Goal: Transaction & Acquisition: Purchase product/service

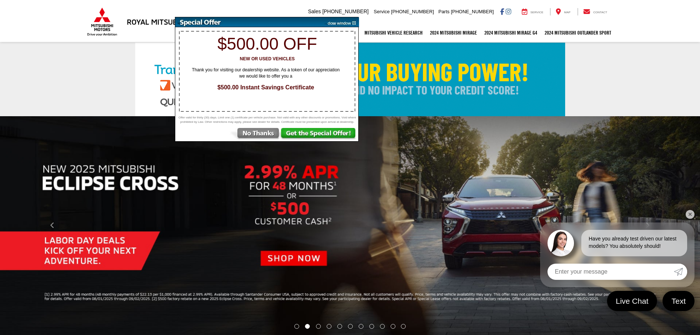
click at [355, 20] on img at bounding box center [340, 22] width 37 height 10
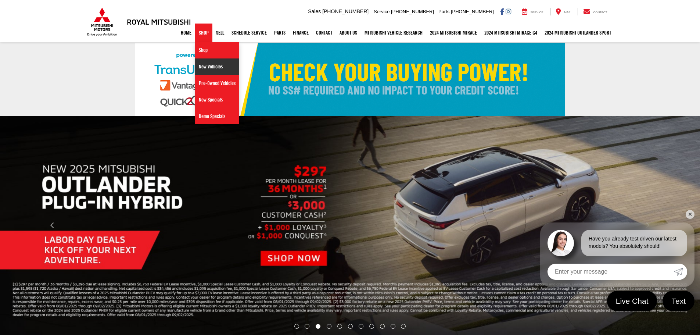
click at [211, 69] on link "New Vehicles" at bounding box center [217, 66] width 44 height 17
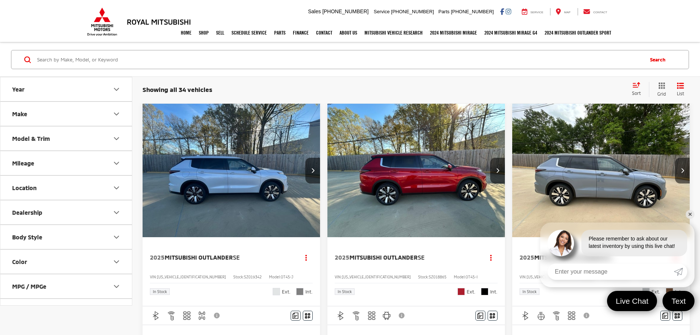
click at [110, 25] on div "Home Shop Shop New Vehicles Pre-Owned Vehicles New Specials Demo Specials Sell …" at bounding box center [350, 33] width 529 height 18
click at [149, 25] on div "Home Shop Shop New Vehicles Pre-Owned Vehicles New Specials Demo Specials Sell …" at bounding box center [350, 33] width 529 height 18
click at [151, 21] on h3 "Royal Mitsubishi" at bounding box center [159, 22] width 64 height 8
drag, startPoint x: 105, startPoint y: 17, endPoint x: 111, endPoint y: 18, distance: 5.6
click at [105, 17] on img at bounding box center [102, 21] width 33 height 29
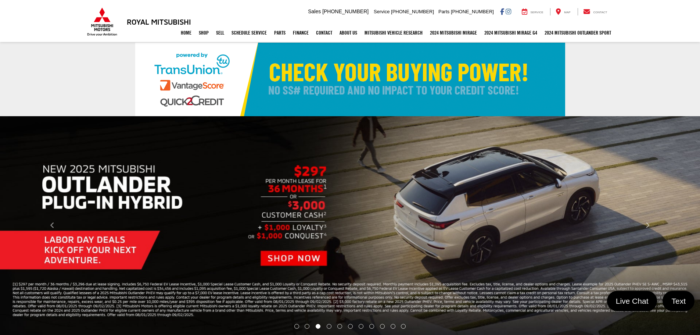
select select "Mitsubishi"
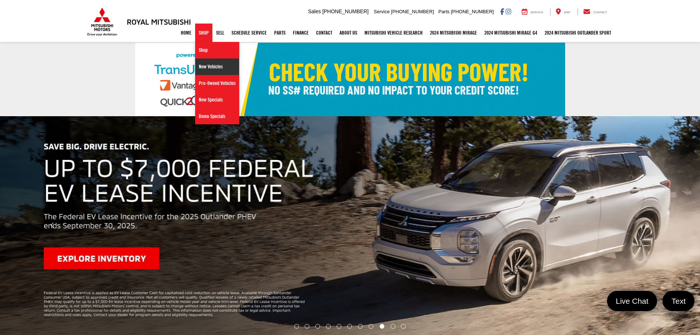
click at [202, 63] on link "New Vehicles" at bounding box center [217, 66] width 44 height 17
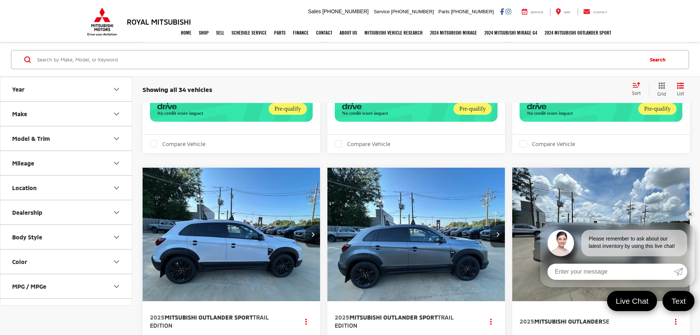
scroll to position [1202, 0]
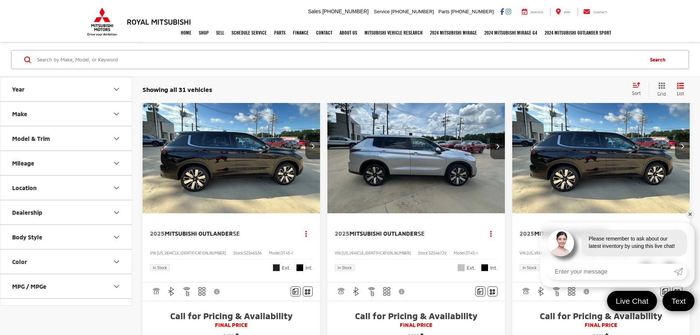
scroll to position [551, 0]
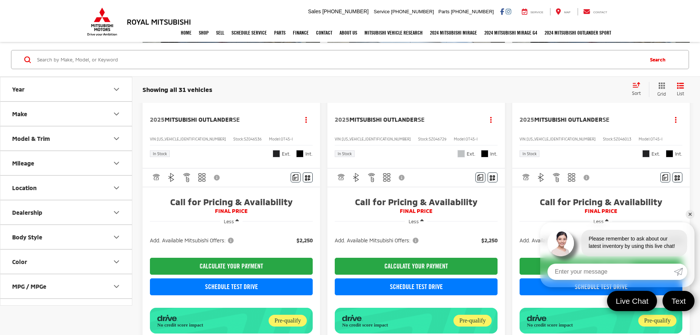
click at [105, 25] on div "Home Shop Shop New Vehicles Pre-Owned Vehicles New Specials Demo Specials Sell …" at bounding box center [350, 33] width 529 height 18
click at [177, 29] on link "Home" at bounding box center [186, 33] width 18 height 18
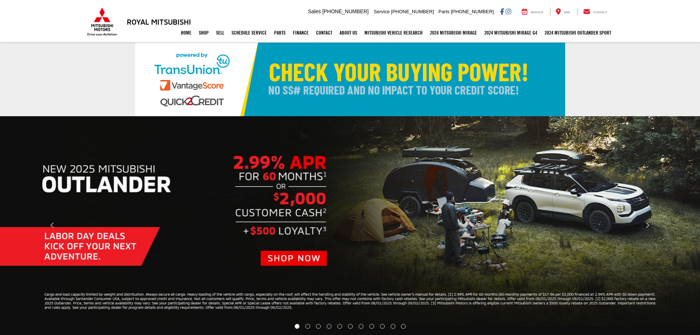
select select "Mitsubishi"
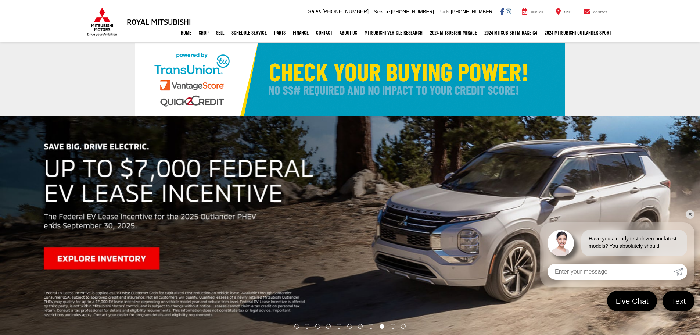
click at [688, 212] on link "✕" at bounding box center [690, 214] width 9 height 9
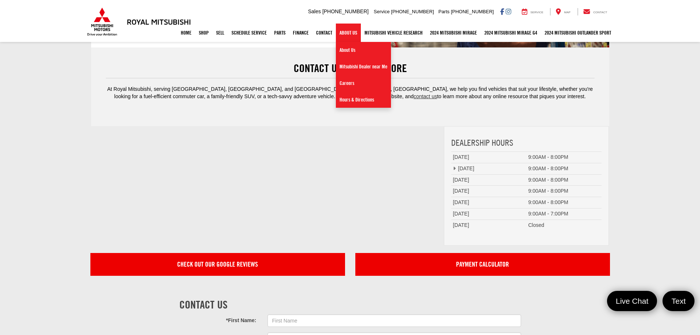
scroll to position [2237, 0]
